Goal: Information Seeking & Learning: Learn about a topic

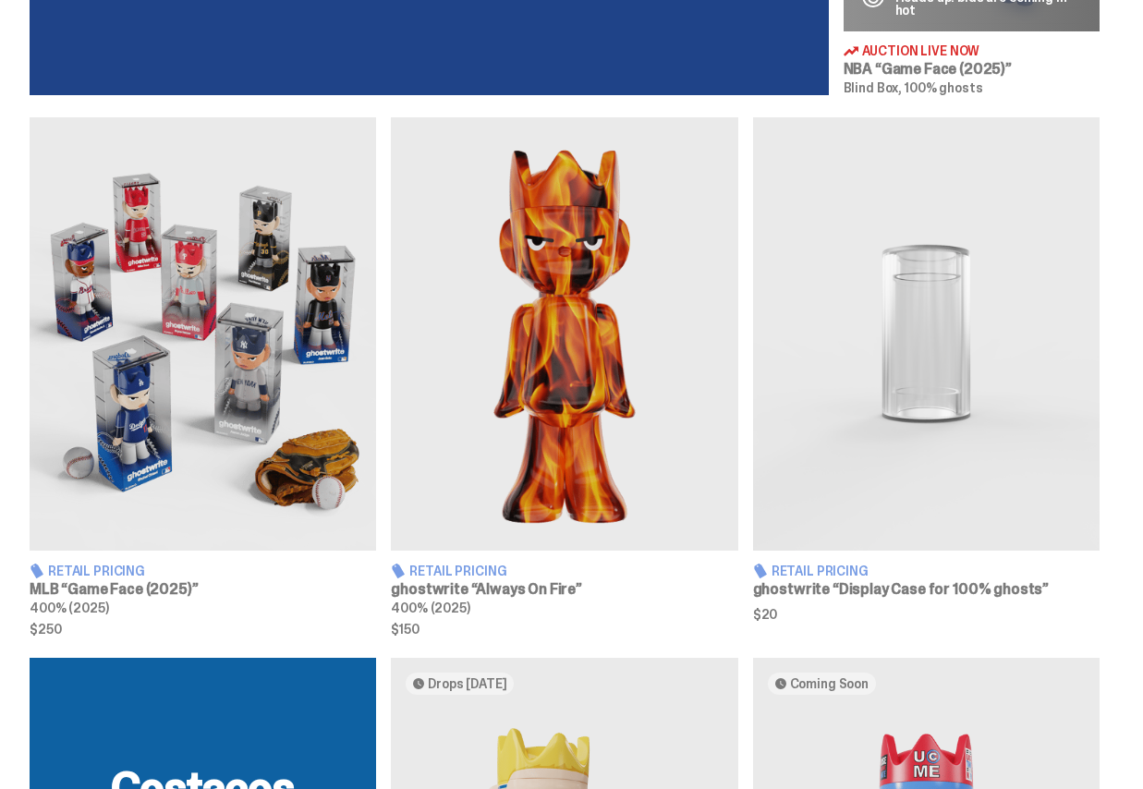
scroll to position [1016, 0]
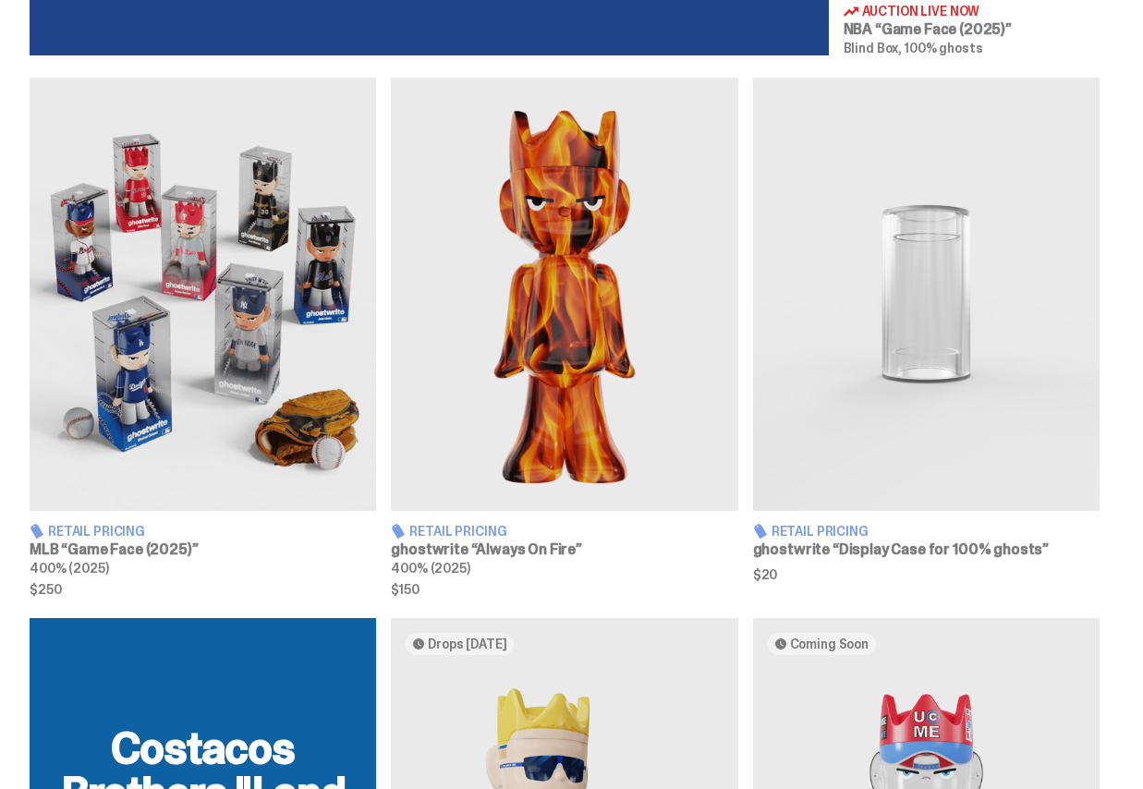
click at [220, 337] on img at bounding box center [203, 294] width 346 height 433
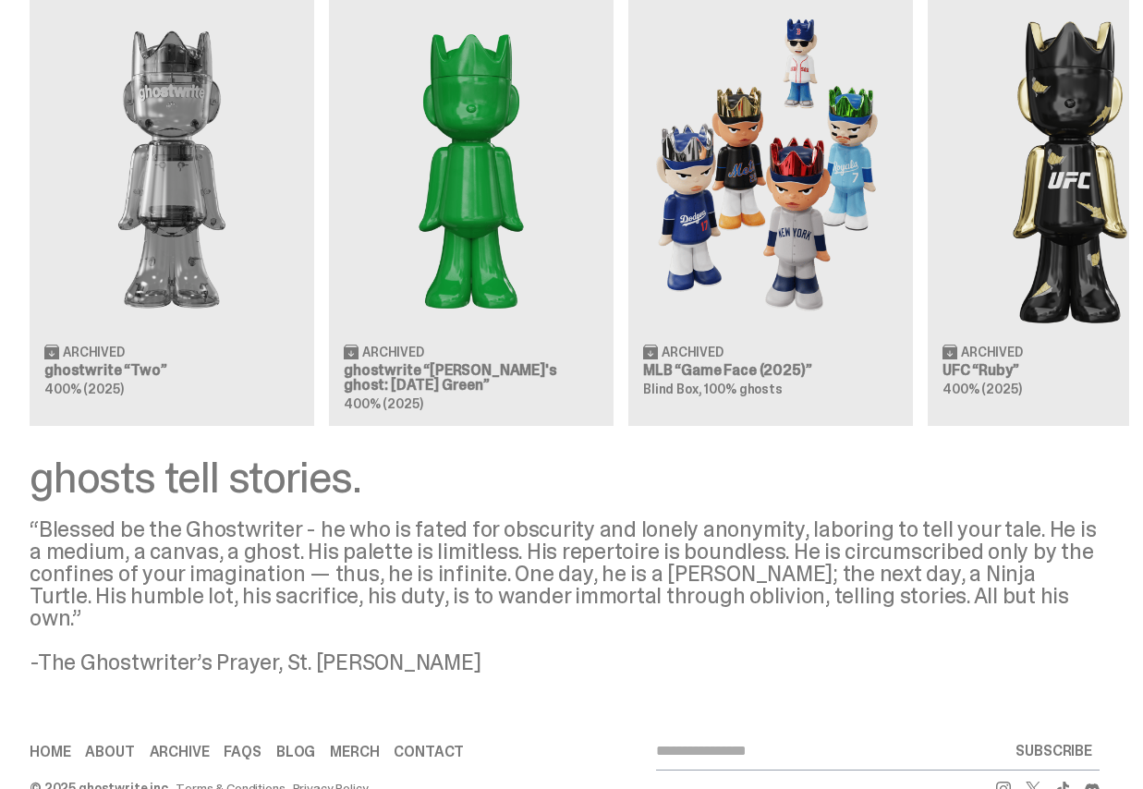
scroll to position [2248, 0]
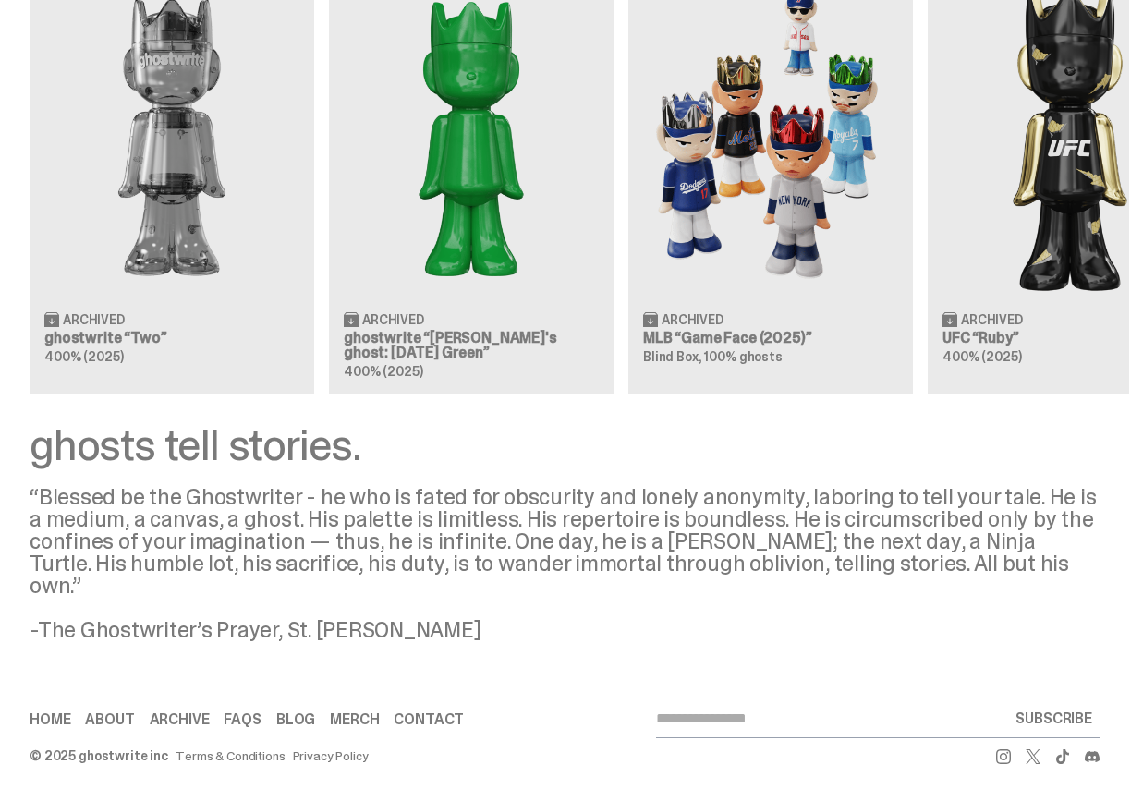
click at [770, 158] on div "Clearing Price: $356 Archived ghostwrite “Two” 400% (2025) Clearing Price: $151…" at bounding box center [564, 164] width 1129 height 458
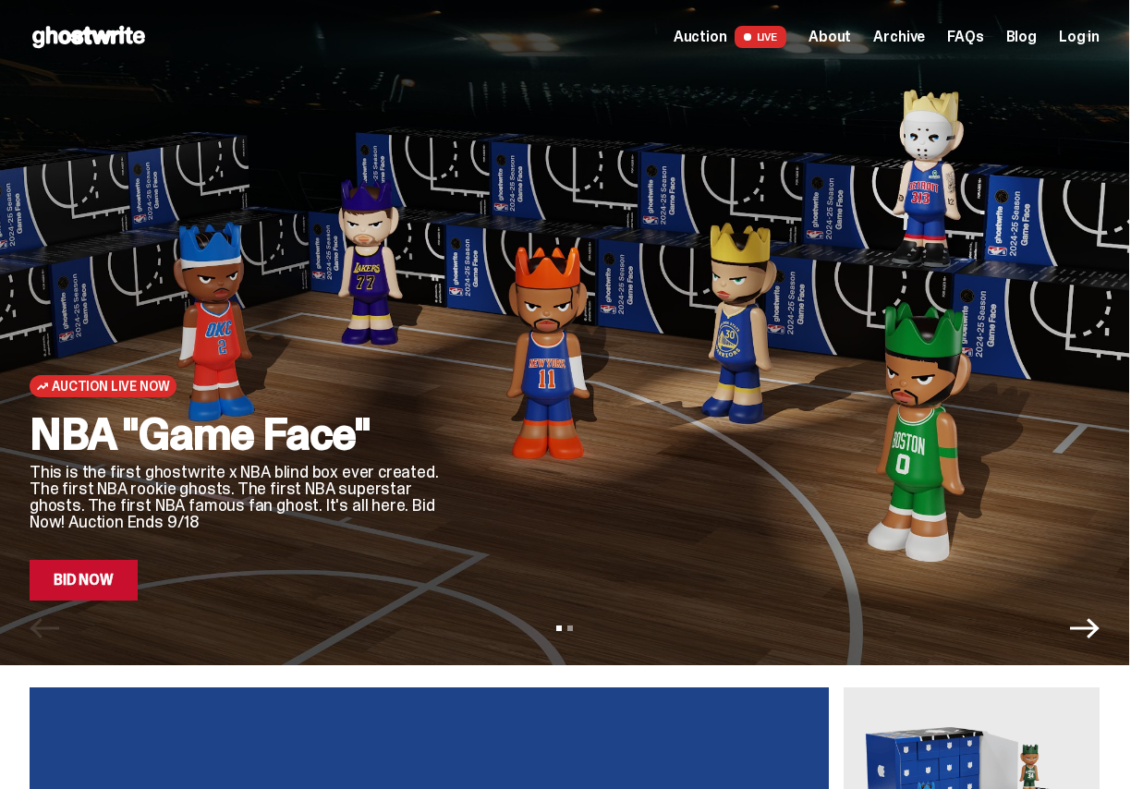
click at [913, 38] on span "Archive" at bounding box center [899, 37] width 52 height 15
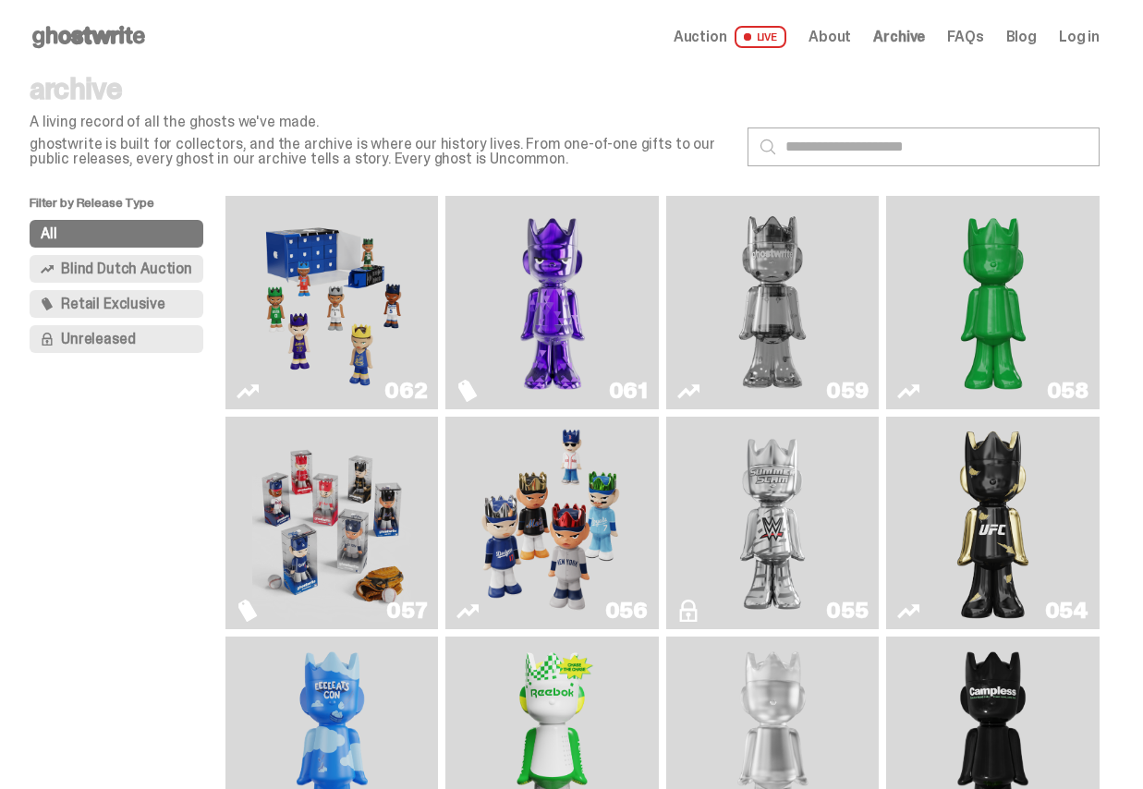
click at [141, 304] on span "Retail Exclusive" at bounding box center [112, 304] width 103 height 15
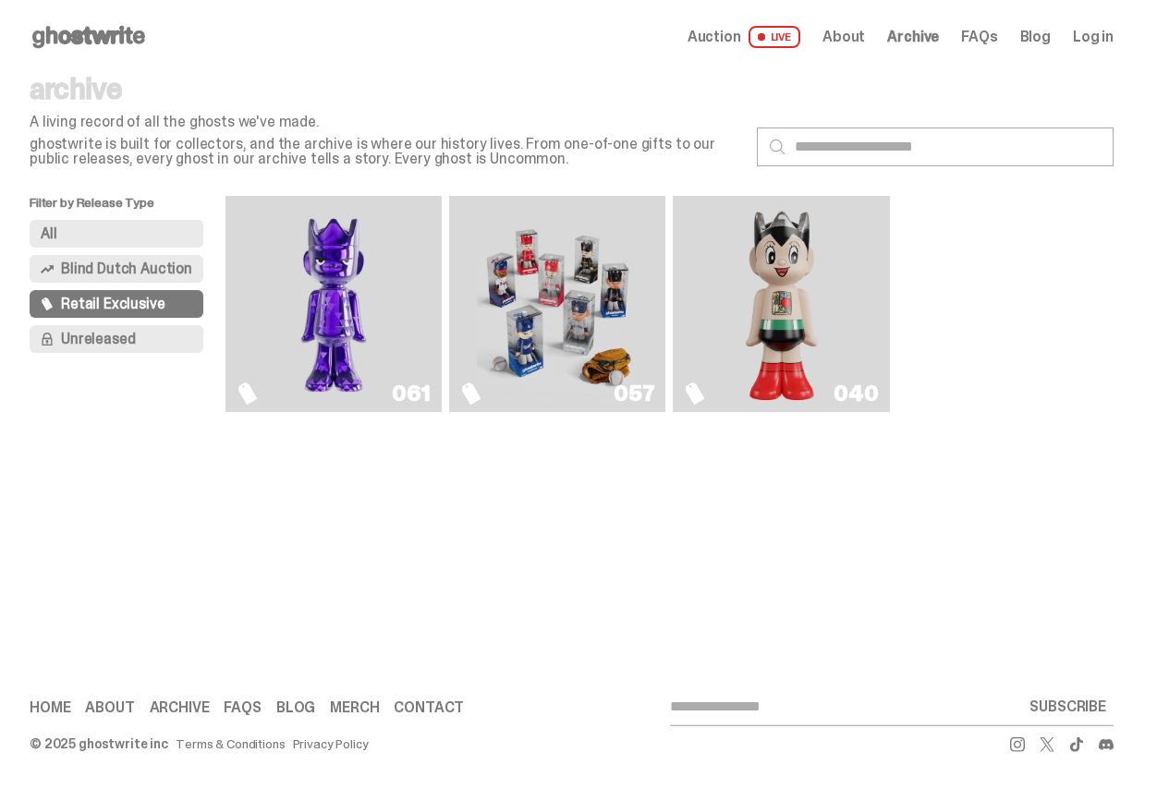
click at [329, 277] on img "Fantasy" at bounding box center [334, 303] width 162 height 201
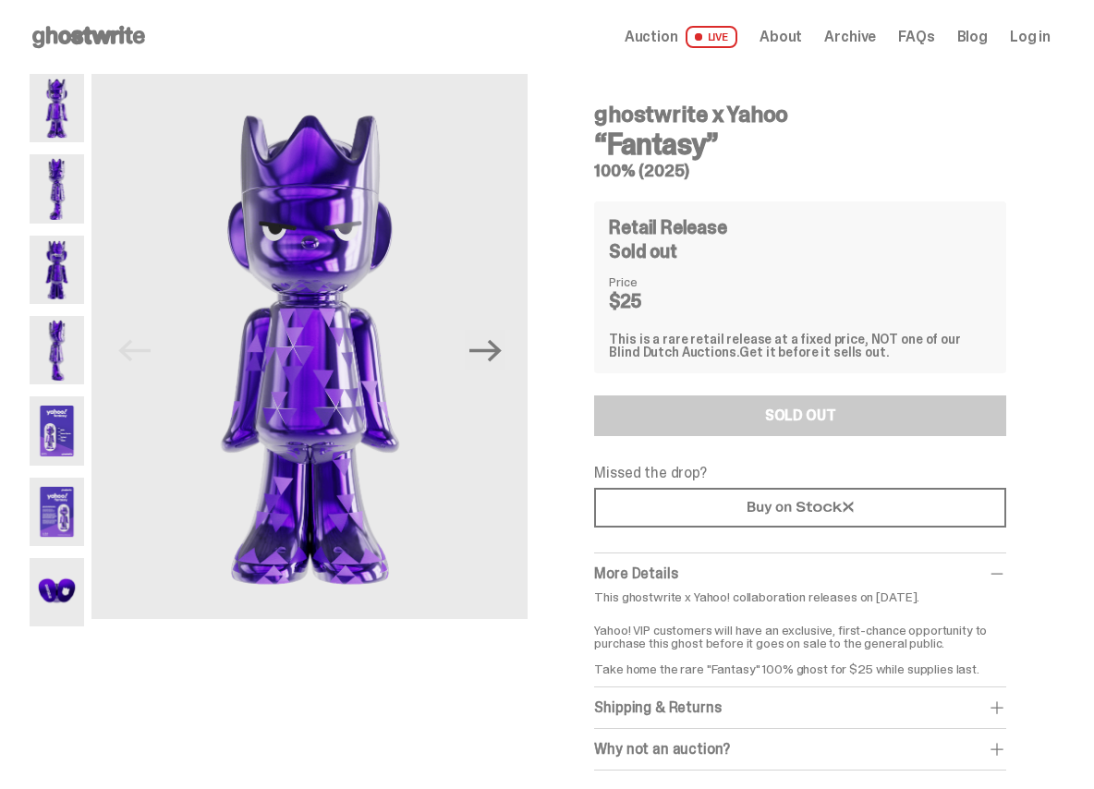
click at [0, 24] on html "Open main menu Home Auction LIVE About Archive FAQs Blog Log in" at bounding box center [540, 394] width 1080 height 789
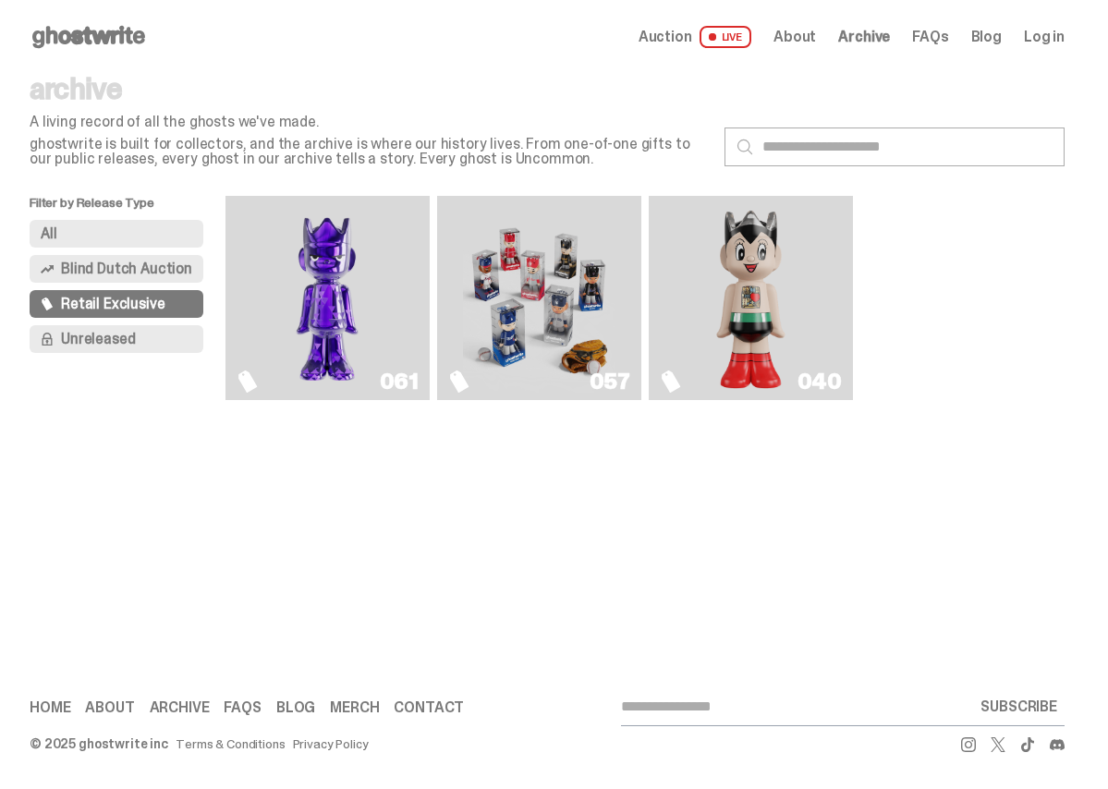
click at [755, 287] on img "Astro Boy (Heart)" at bounding box center [750, 297] width 81 height 189
click at [536, 278] on img "Game Face (2025)" at bounding box center [539, 297] width 152 height 189
